Goal: Task Accomplishment & Management: Manage account settings

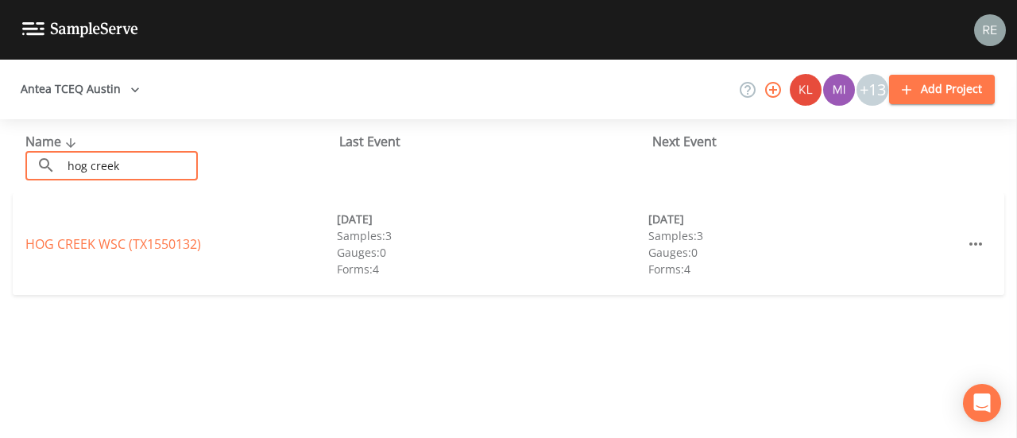
type input "hog creek"
click at [116, 240] on link "[GEOGRAPHIC_DATA] (TX1550132)" at bounding box center [113, 243] width 176 height 17
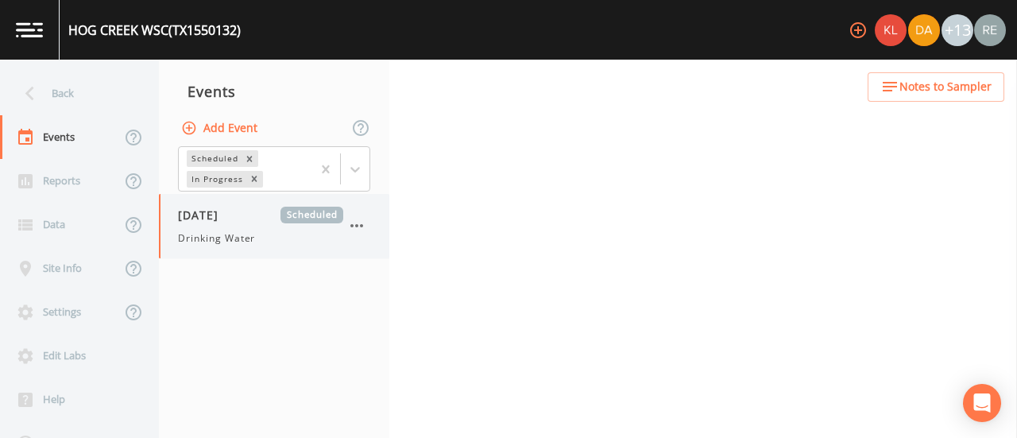
click at [230, 214] on span "[DATE]" at bounding box center [204, 215] width 52 height 17
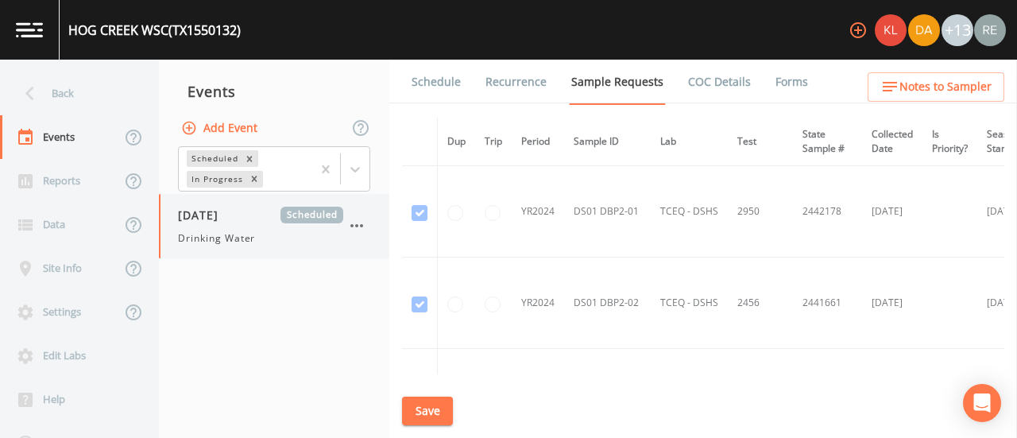
click at [240, 242] on span "Drinking Water" at bounding box center [216, 238] width 77 height 14
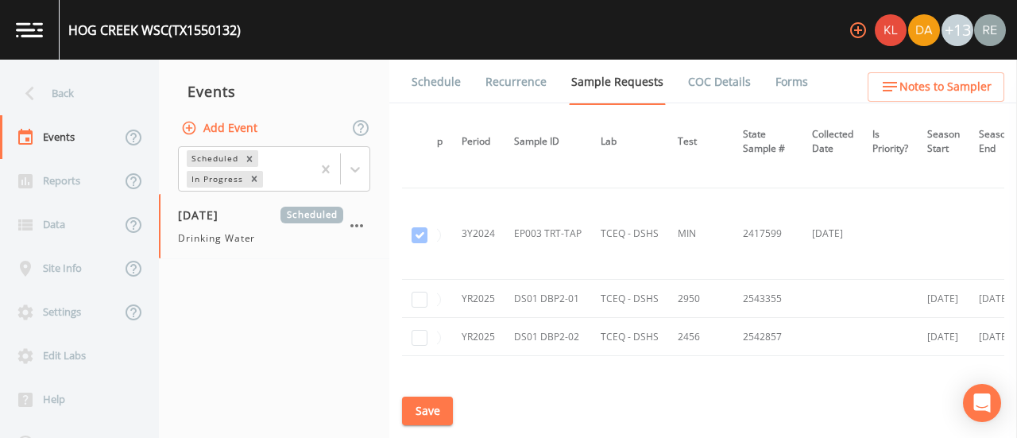
scroll to position [2353, 44]
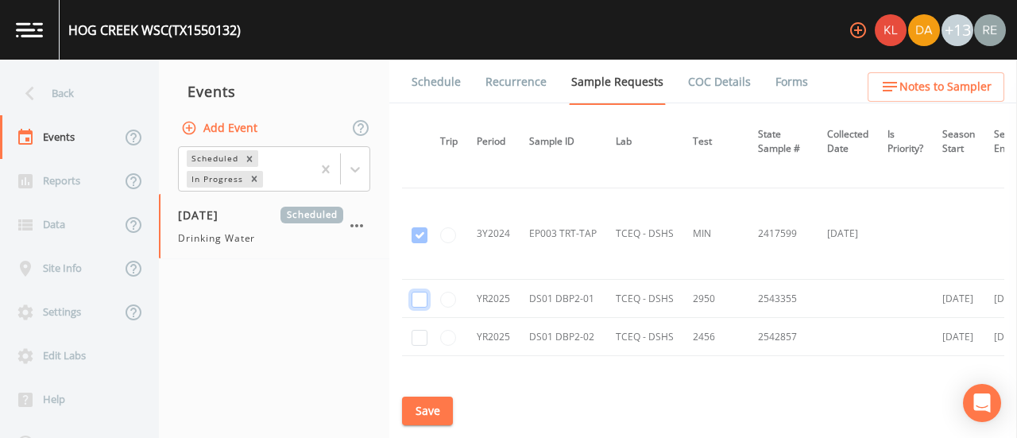
click at [423, 291] on input "checkbox" at bounding box center [419, 299] width 16 height 16
checkbox input "true"
click at [415, 330] on input "checkbox" at bounding box center [419, 338] width 16 height 16
checkbox input "true"
click at [422, 406] on button "Save" at bounding box center [427, 410] width 51 height 29
